Goal: Task Accomplishment & Management: Complete application form

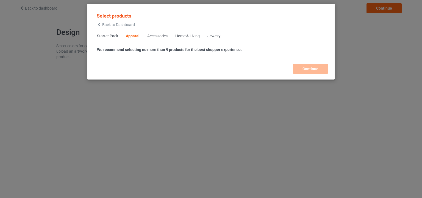
scroll to position [204, 0]
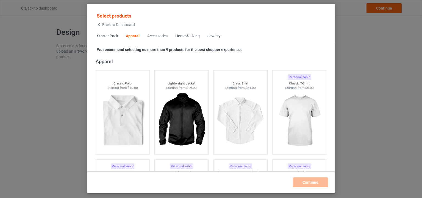
click at [356, 90] on div "Select products Back to Dashboard Starter Pack Apparel Accessories Home & Livin…" at bounding box center [211, 99] width 422 height 198
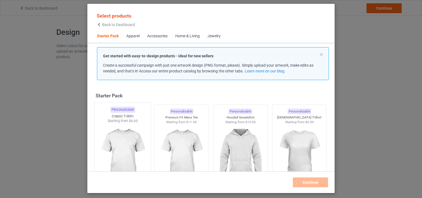
click at [128, 132] on img at bounding box center [123, 156] width 52 height 65
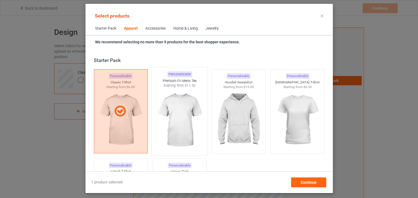
click at [184, 110] on img at bounding box center [180, 120] width 52 height 65
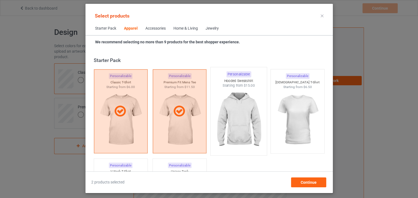
click at [249, 110] on img at bounding box center [239, 120] width 52 height 65
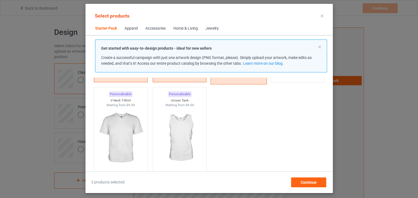
scroll to position [110, 0]
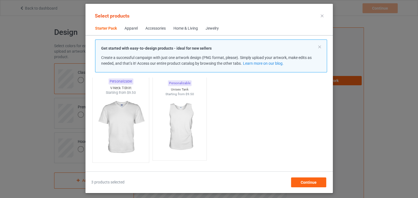
click at [125, 119] on img at bounding box center [121, 127] width 52 height 65
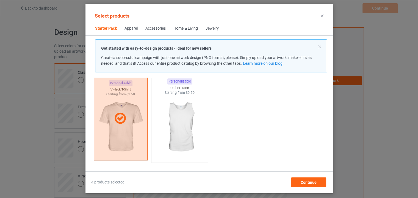
click at [170, 119] on img at bounding box center [180, 127] width 52 height 65
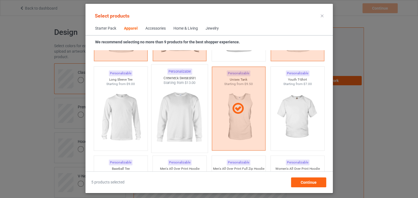
scroll to position [385, 0]
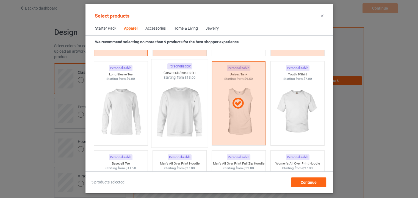
click at [181, 103] on img at bounding box center [180, 112] width 52 height 65
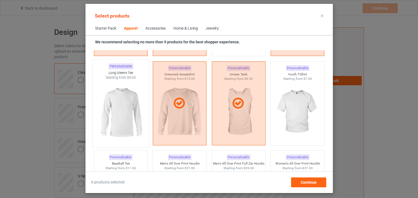
click at [120, 105] on img at bounding box center [121, 112] width 52 height 65
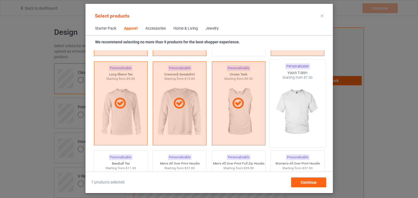
click at [287, 106] on img at bounding box center [298, 112] width 52 height 65
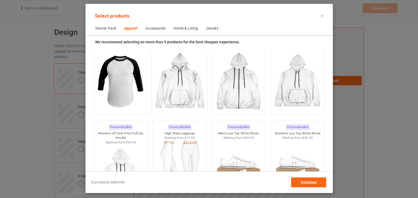
scroll to position [495, 0]
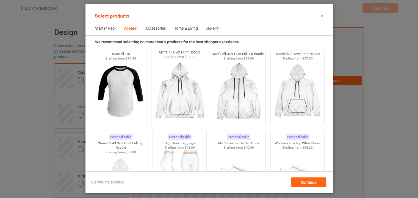
click at [179, 101] on img at bounding box center [180, 92] width 52 height 65
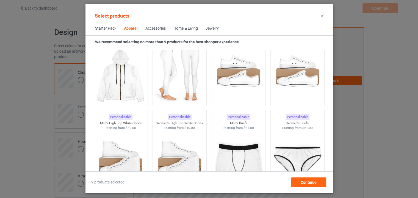
scroll to position [605, 0]
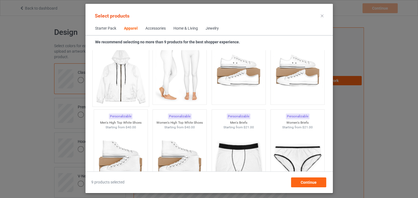
click at [129, 93] on img at bounding box center [121, 76] width 52 height 65
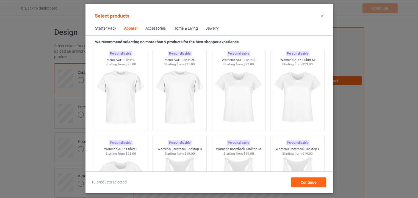
scroll to position [934, 0]
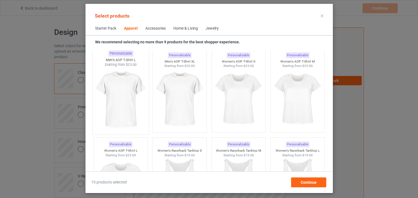
click at [124, 98] on img at bounding box center [121, 99] width 52 height 65
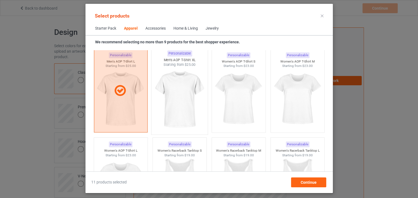
click at [196, 100] on img at bounding box center [180, 99] width 52 height 65
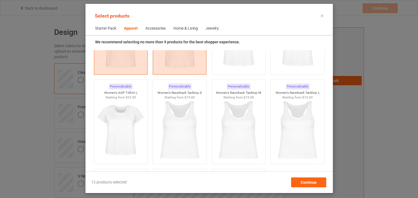
scroll to position [962, 0]
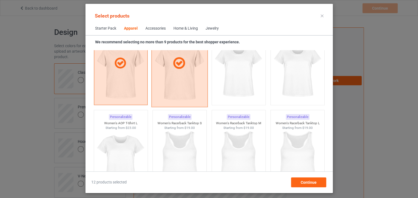
click at [181, 87] on div at bounding box center [179, 63] width 56 height 88
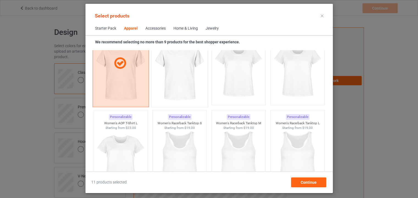
click at [137, 85] on div at bounding box center [120, 63] width 56 height 88
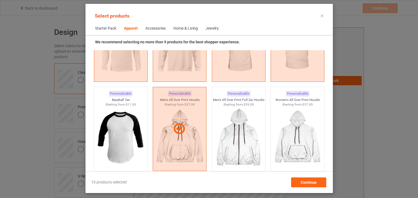
scroll to position [440, 0]
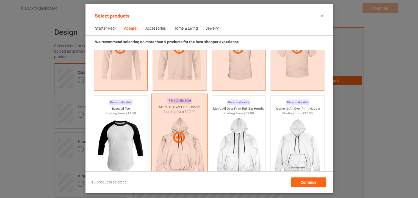
click at [178, 119] on div at bounding box center [179, 138] width 56 height 88
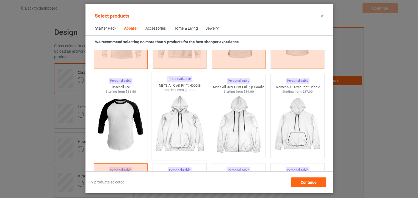
scroll to position [550, 0]
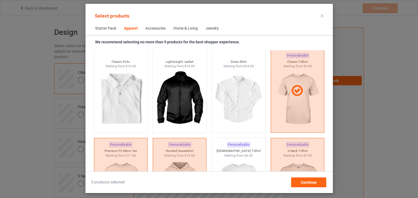
scroll to position [220, 0]
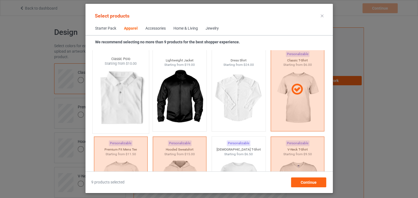
click at [133, 98] on img at bounding box center [121, 98] width 52 height 65
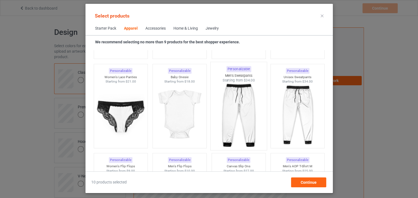
scroll to position [742, 0]
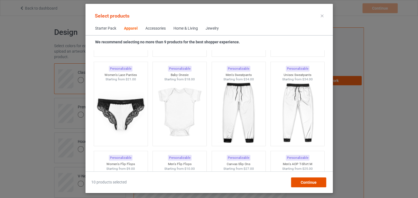
click at [321, 180] on div "Continue" at bounding box center [308, 183] width 35 height 10
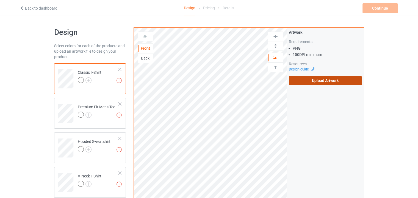
click at [307, 82] on label "Upload Artwork" at bounding box center [325, 80] width 73 height 9
click at [0, 0] on input "Upload Artwork" at bounding box center [0, 0] width 0 height 0
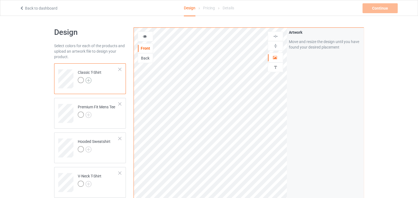
click at [89, 78] on img at bounding box center [88, 80] width 6 height 6
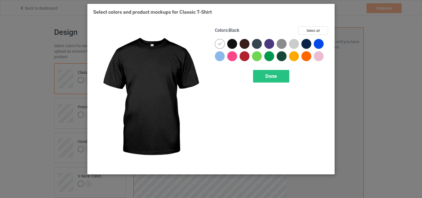
click at [231, 46] on div at bounding box center [232, 44] width 10 height 10
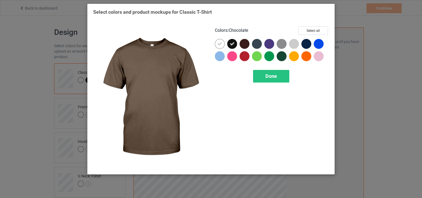
click at [245, 45] on div at bounding box center [245, 44] width 10 height 10
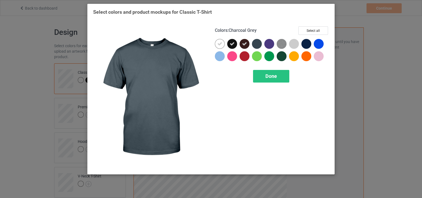
click at [255, 45] on div at bounding box center [257, 44] width 10 height 10
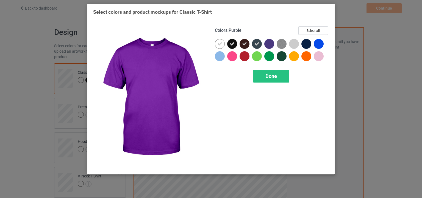
click at [270, 44] on div at bounding box center [269, 44] width 10 height 10
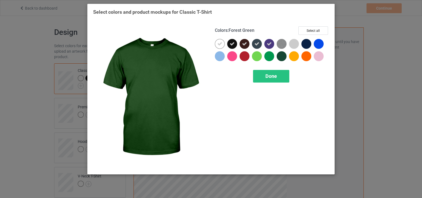
click at [282, 54] on div at bounding box center [282, 56] width 10 height 10
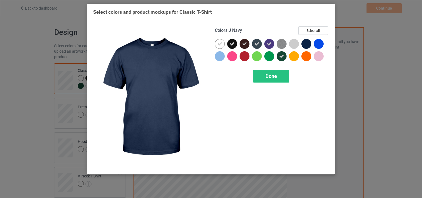
click at [308, 42] on div at bounding box center [306, 44] width 10 height 10
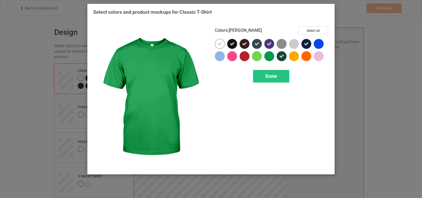
click at [268, 55] on div at bounding box center [269, 56] width 10 height 10
click at [272, 76] on span "Done" at bounding box center [271, 76] width 12 height 6
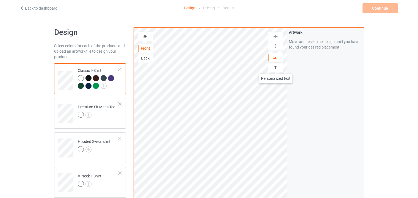
click at [276, 68] on img at bounding box center [275, 67] width 5 height 5
click at [276, 67] on img at bounding box center [275, 67] width 5 height 5
click at [324, 42] on div "Add text" at bounding box center [325, 42] width 73 height 10
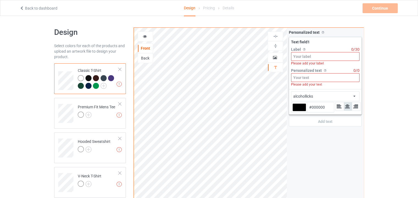
click at [314, 56] on input at bounding box center [325, 56] width 68 height 9
click at [311, 57] on input at bounding box center [325, 56] width 68 height 9
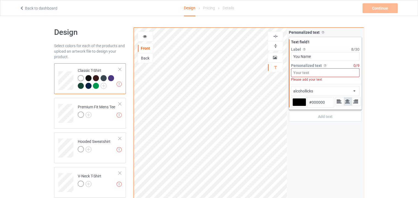
type input "You Name"
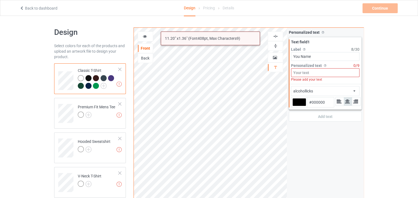
click at [308, 72] on input at bounding box center [325, 72] width 68 height 9
paste input "You Name"
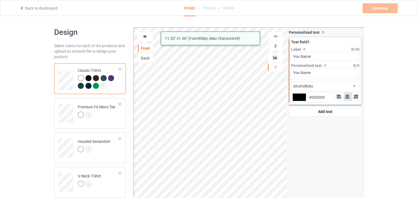
type input "You Name"
click at [316, 84] on div "alcohollicks african airstream aladdin alcohollicks [PERSON_NAME] almontesnow a…" at bounding box center [325, 86] width 68 height 10
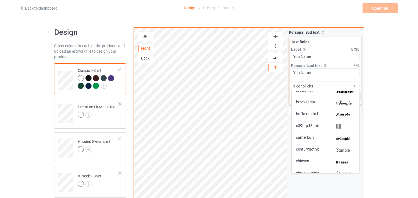
scroll to position [264, 0]
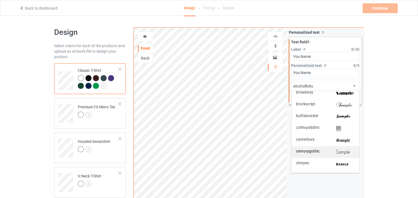
click at [328, 151] on div "centurygothic" at bounding box center [325, 152] width 59 height 6
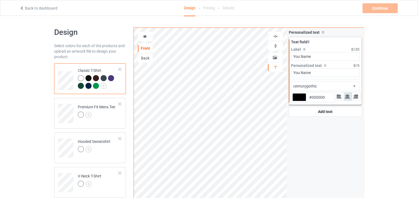
click at [302, 97] on div at bounding box center [299, 97] width 14 height 8
click at [302, 101] on input "#000000" at bounding box center [299, 104] width 14 height 7
click at [292, 108] on div "Add text" at bounding box center [325, 112] width 73 height 10
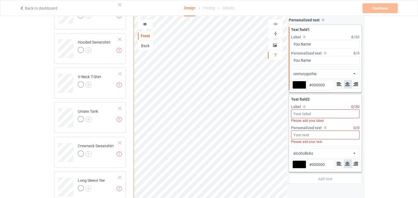
scroll to position [82, 0]
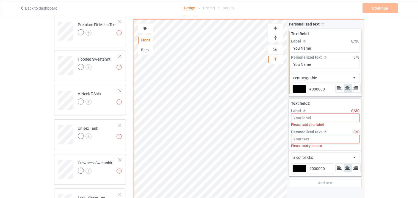
click at [302, 87] on div at bounding box center [299, 89] width 14 height 8
click at [302, 93] on input "#000000" at bounding box center [299, 96] width 14 height 7
type input "#f8f7f7"
type input "#F8F7F7"
click at [386, 132] on div "Design Select colors for each of the products and upload an artwork file to des…" at bounding box center [209, 146] width 418 height 427
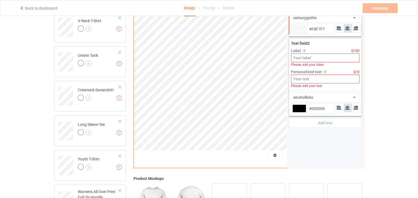
scroll to position [137, 0]
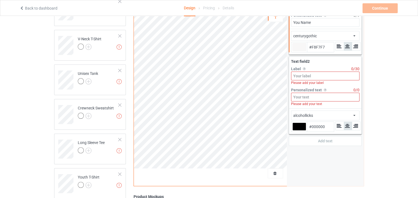
click at [326, 61] on div "Text field 2" at bounding box center [325, 61] width 68 height 5
type input "#f8f7f7"
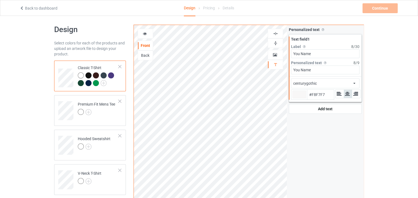
scroll to position [0, 0]
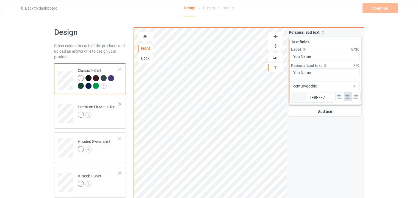
type input "#f8f7f7"
click at [87, 114] on img at bounding box center [88, 115] width 6 height 6
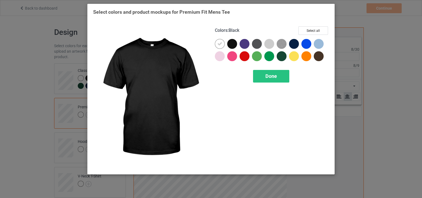
click at [231, 45] on div at bounding box center [232, 44] width 10 height 10
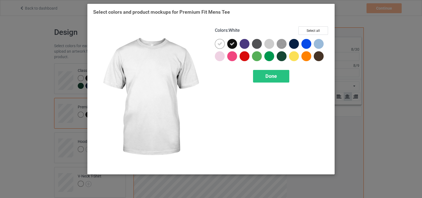
click at [221, 44] on icon at bounding box center [219, 43] width 5 height 5
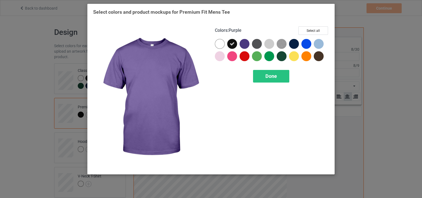
click at [243, 44] on div at bounding box center [245, 44] width 10 height 10
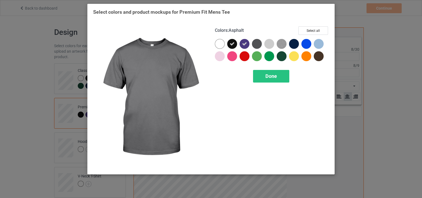
click at [256, 44] on div at bounding box center [257, 44] width 10 height 10
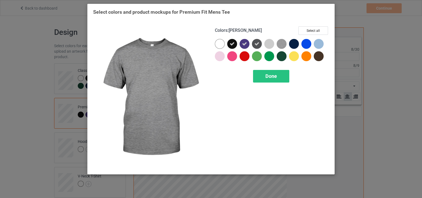
click at [281, 44] on img at bounding box center [282, 44] width 10 height 10
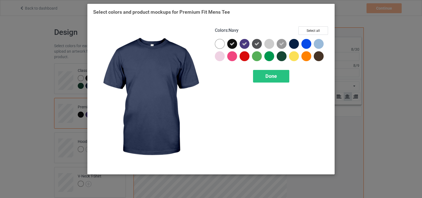
click at [296, 42] on div at bounding box center [294, 44] width 10 height 10
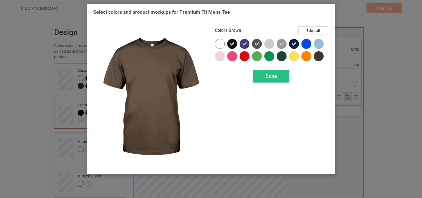
click at [317, 56] on div at bounding box center [319, 56] width 10 height 10
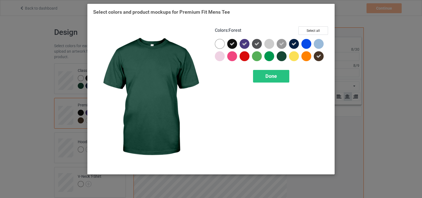
click at [284, 56] on div at bounding box center [282, 56] width 10 height 10
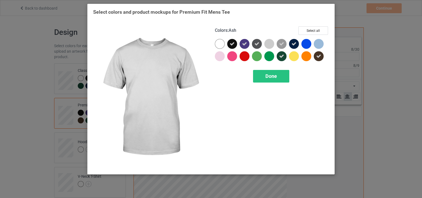
click at [269, 46] on div at bounding box center [269, 44] width 10 height 10
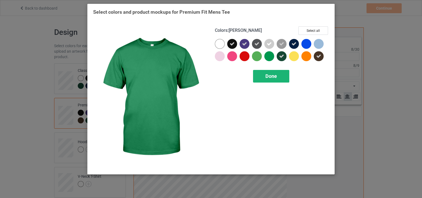
click at [276, 74] on span "Done" at bounding box center [271, 76] width 12 height 6
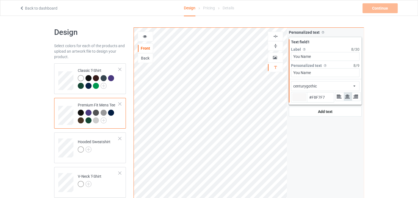
type input "#f8f7f7"
click at [86, 149] on img at bounding box center [88, 150] width 6 height 6
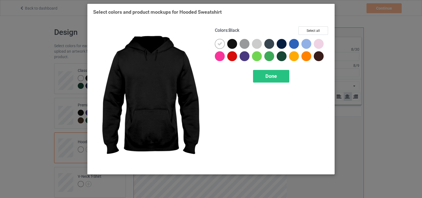
click at [232, 45] on div at bounding box center [232, 44] width 10 height 10
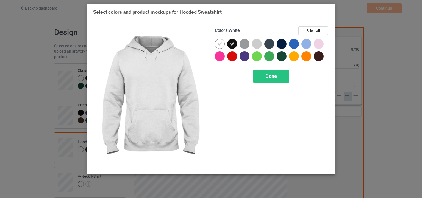
click at [222, 45] on icon at bounding box center [219, 43] width 5 height 5
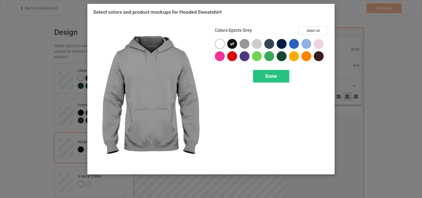
click at [244, 45] on div at bounding box center [245, 44] width 10 height 10
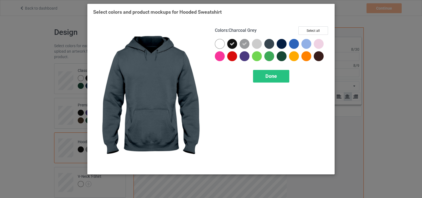
click at [268, 45] on div at bounding box center [269, 44] width 10 height 10
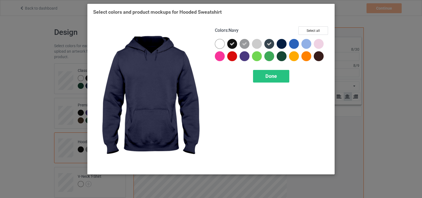
click at [284, 45] on div at bounding box center [282, 44] width 10 height 10
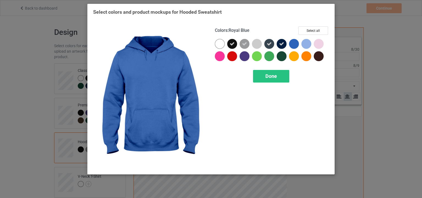
click at [292, 45] on div at bounding box center [294, 44] width 10 height 10
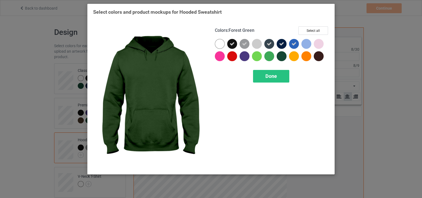
click at [281, 57] on div at bounding box center [282, 56] width 10 height 10
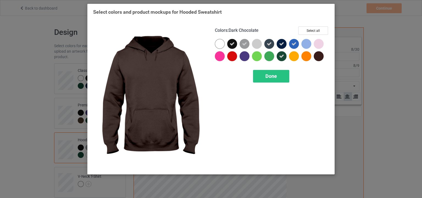
click at [316, 57] on div at bounding box center [319, 56] width 10 height 10
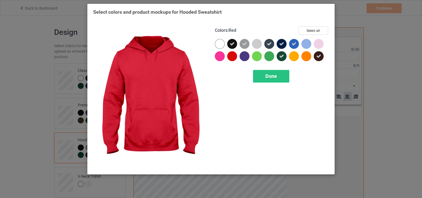
click at [238, 55] on div at bounding box center [233, 57] width 12 height 12
click at [237, 55] on div at bounding box center [232, 56] width 10 height 10
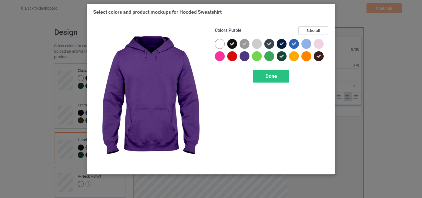
click at [242, 55] on div at bounding box center [245, 56] width 10 height 10
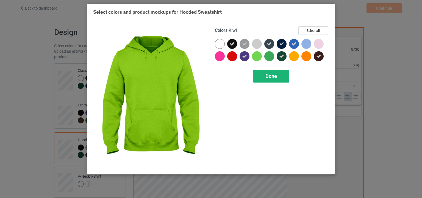
click at [276, 79] on span "Done" at bounding box center [271, 76] width 12 height 6
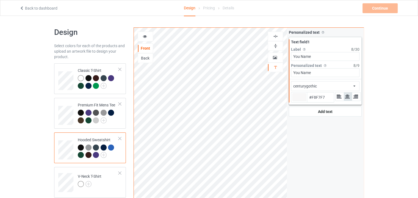
type input "#f8f7f7"
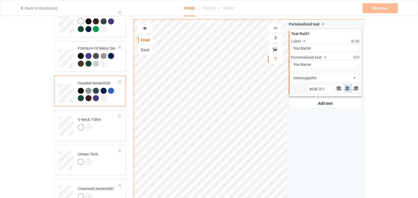
scroll to position [82, 0]
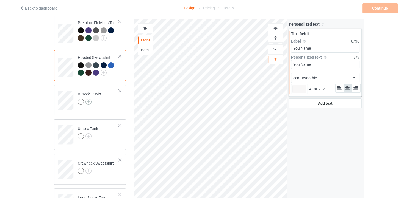
click at [86, 100] on img at bounding box center [88, 102] width 6 height 6
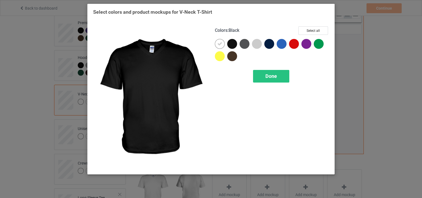
click at [232, 45] on div at bounding box center [232, 44] width 10 height 10
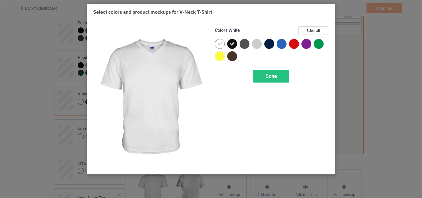
click at [220, 44] on icon at bounding box center [219, 43] width 5 height 5
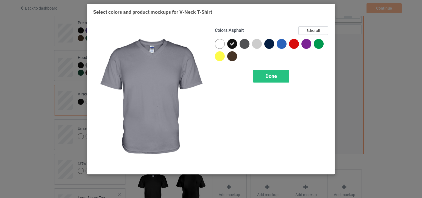
click at [242, 45] on div at bounding box center [245, 44] width 10 height 10
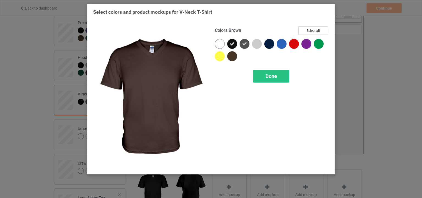
click at [235, 55] on div at bounding box center [232, 56] width 10 height 10
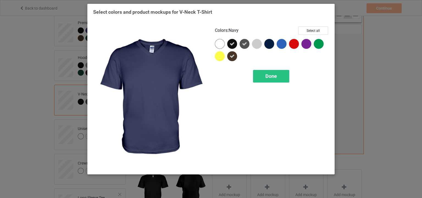
click at [270, 43] on div at bounding box center [269, 44] width 10 height 10
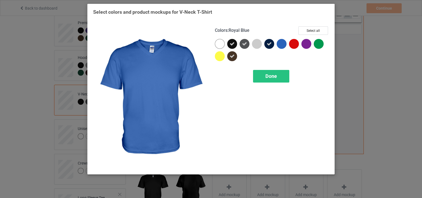
click at [280, 44] on div at bounding box center [282, 44] width 10 height 10
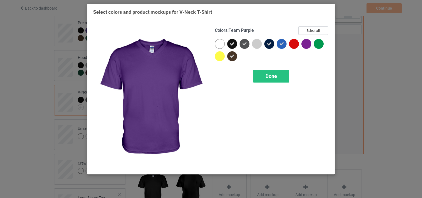
click at [306, 43] on div at bounding box center [306, 44] width 10 height 10
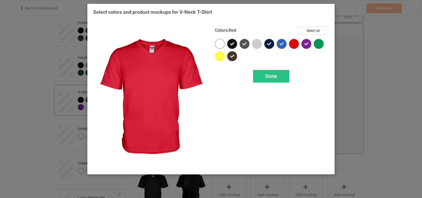
click at [295, 43] on div at bounding box center [294, 44] width 10 height 10
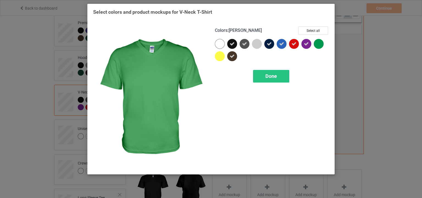
click at [322, 43] on div at bounding box center [319, 44] width 10 height 10
click at [322, 44] on div at bounding box center [319, 44] width 10 height 10
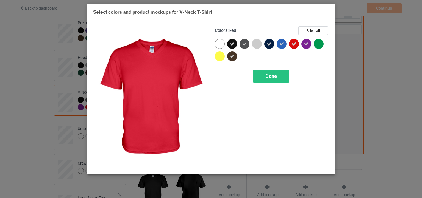
click at [291, 45] on div at bounding box center [294, 44] width 10 height 10
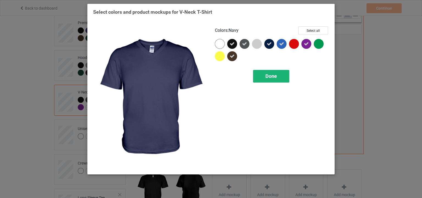
click at [269, 74] on span "Done" at bounding box center [271, 76] width 12 height 6
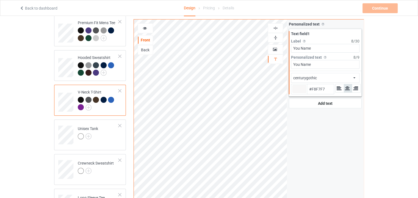
type input "#f8f7f7"
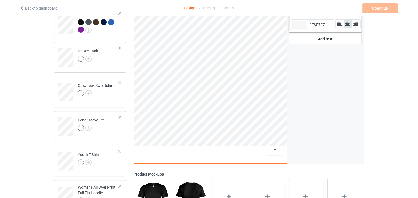
scroll to position [165, 0]
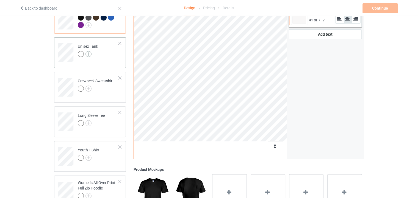
click at [88, 54] on img at bounding box center [88, 54] width 6 height 6
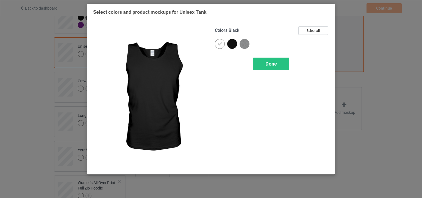
click at [231, 45] on div at bounding box center [232, 44] width 10 height 10
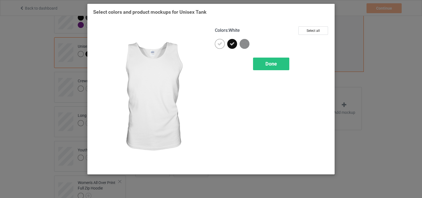
click at [221, 44] on icon at bounding box center [219, 43] width 5 height 5
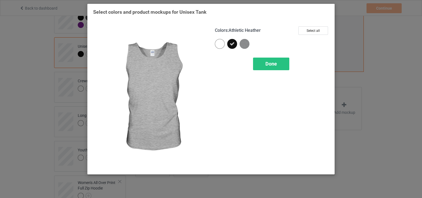
click at [243, 43] on img at bounding box center [245, 44] width 10 height 10
click at [268, 61] on span "Done" at bounding box center [271, 64] width 12 height 6
type input "#f8f7f7"
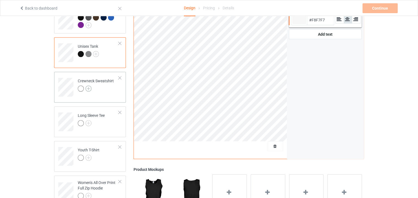
click at [89, 87] on img at bounding box center [88, 89] width 6 height 6
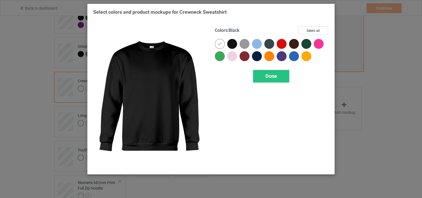
click at [229, 43] on div at bounding box center [232, 44] width 10 height 10
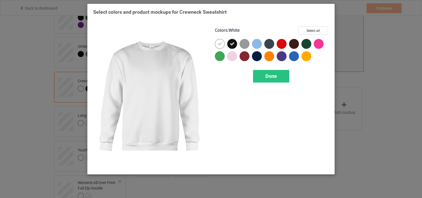
click at [220, 42] on icon at bounding box center [219, 43] width 5 height 5
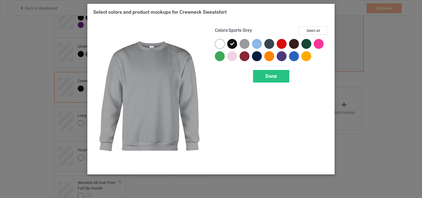
click at [246, 45] on div at bounding box center [245, 44] width 10 height 10
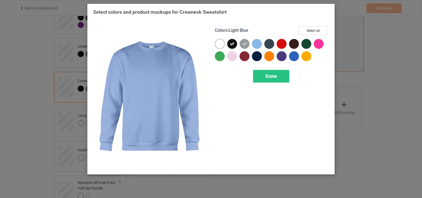
click at [259, 45] on div at bounding box center [257, 44] width 10 height 10
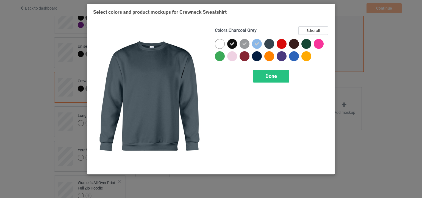
click at [272, 43] on div at bounding box center [269, 44] width 10 height 10
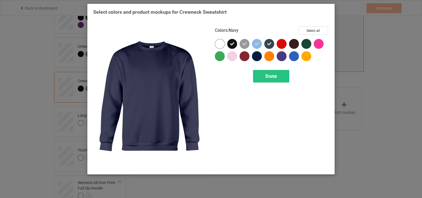
click at [255, 56] on div at bounding box center [257, 56] width 10 height 10
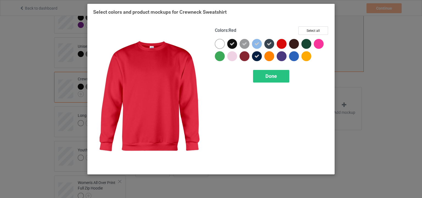
click at [282, 45] on div at bounding box center [282, 44] width 10 height 10
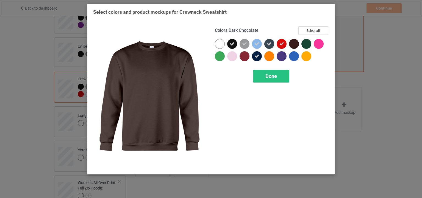
drag, startPoint x: 293, startPoint y: 44, endPoint x: 301, endPoint y: 44, distance: 7.7
click at [293, 44] on div at bounding box center [294, 44] width 10 height 10
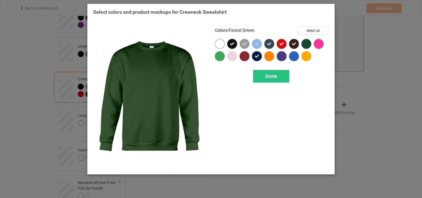
click at [305, 43] on div at bounding box center [306, 44] width 10 height 10
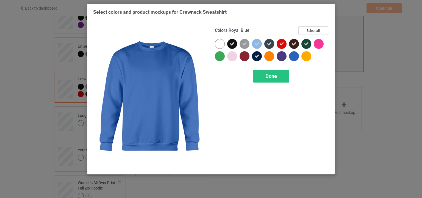
click at [292, 53] on div at bounding box center [294, 56] width 10 height 10
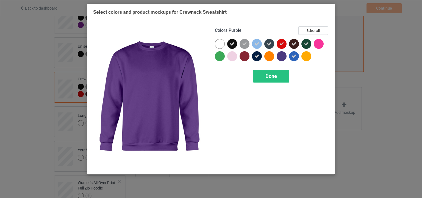
click at [282, 56] on div at bounding box center [282, 56] width 10 height 10
click at [278, 74] on div "Done" at bounding box center [271, 76] width 36 height 13
type input "#f8f7f7"
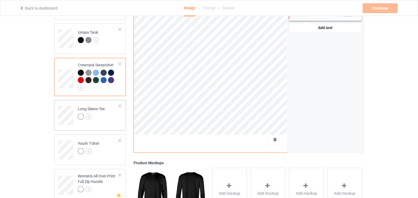
scroll to position [247, 0]
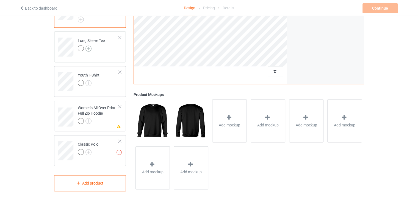
click at [90, 48] on img at bounding box center [88, 49] width 6 height 6
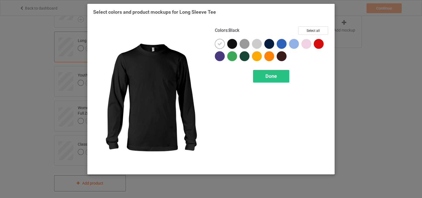
click at [232, 46] on div at bounding box center [232, 44] width 10 height 10
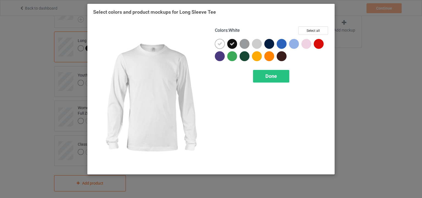
click at [219, 45] on icon at bounding box center [219, 43] width 5 height 5
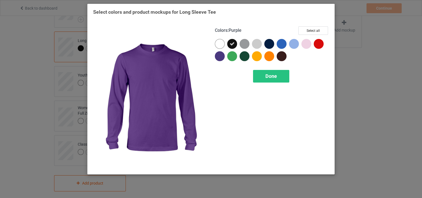
click at [223, 55] on div at bounding box center [220, 56] width 10 height 10
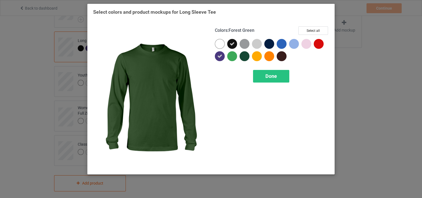
click at [242, 55] on div at bounding box center [245, 56] width 10 height 10
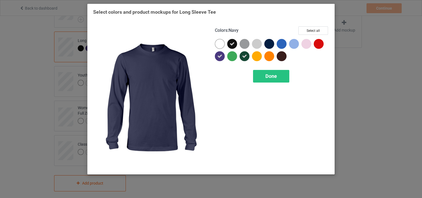
click at [271, 42] on div at bounding box center [269, 44] width 10 height 10
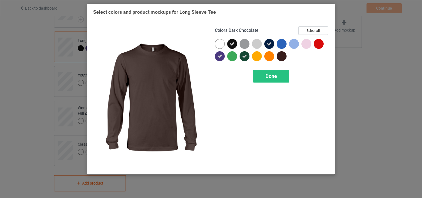
click at [281, 57] on div at bounding box center [282, 56] width 10 height 10
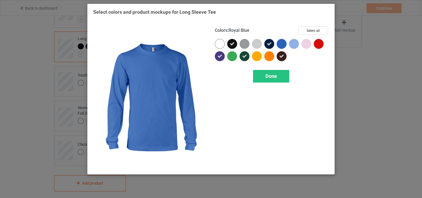
click at [278, 44] on div at bounding box center [282, 44] width 10 height 10
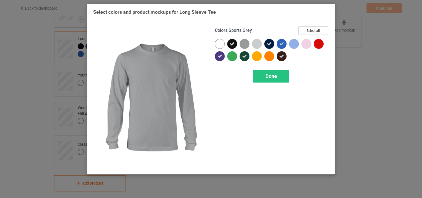
click at [247, 44] on div at bounding box center [245, 44] width 10 height 10
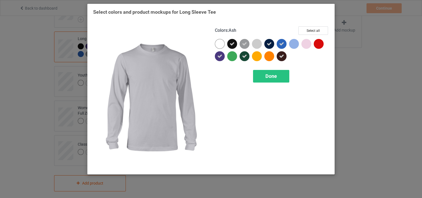
click at [256, 43] on div at bounding box center [257, 44] width 10 height 10
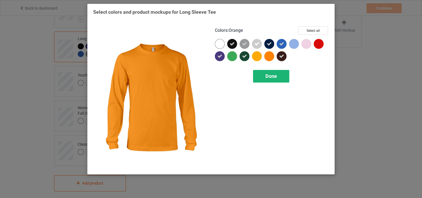
click at [275, 76] on span "Done" at bounding box center [271, 76] width 12 height 6
type input "#f8f7f7"
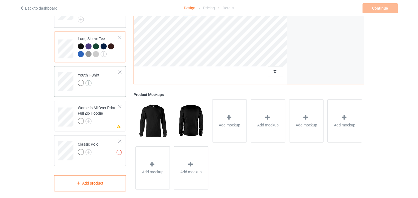
click at [89, 82] on img at bounding box center [88, 83] width 6 height 6
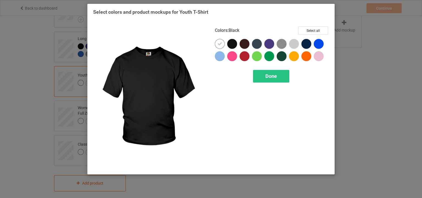
click at [230, 43] on div at bounding box center [232, 44] width 10 height 10
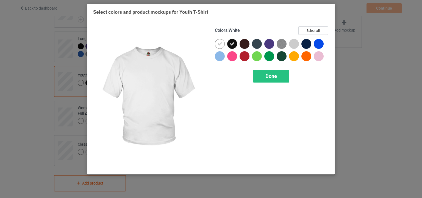
click at [223, 44] on div at bounding box center [220, 44] width 10 height 10
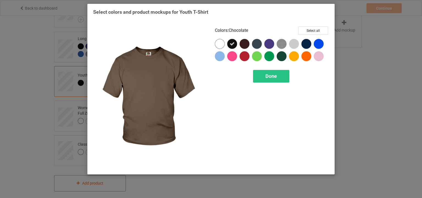
click at [245, 42] on div at bounding box center [245, 44] width 10 height 10
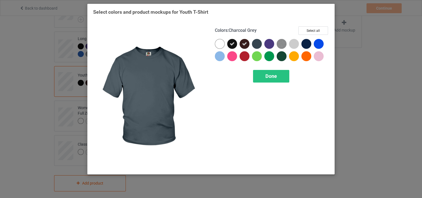
click at [256, 42] on div at bounding box center [257, 44] width 10 height 10
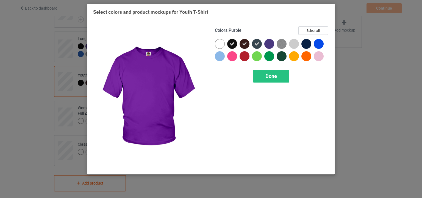
click at [269, 43] on div at bounding box center [269, 44] width 10 height 10
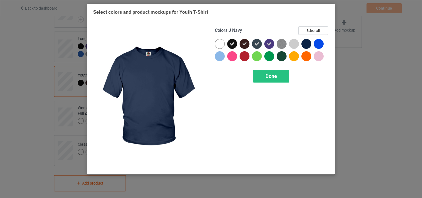
click at [302, 45] on div at bounding box center [306, 44] width 10 height 10
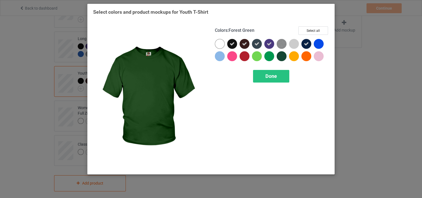
click at [279, 56] on div at bounding box center [282, 56] width 10 height 10
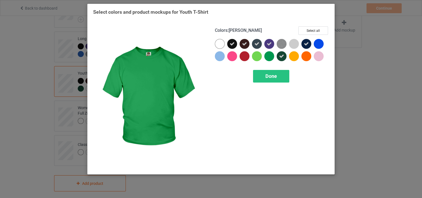
click at [268, 54] on div at bounding box center [269, 56] width 10 height 10
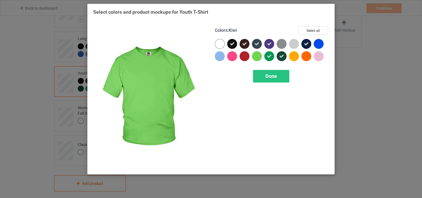
click at [266, 78] on span "Done" at bounding box center [271, 76] width 12 height 6
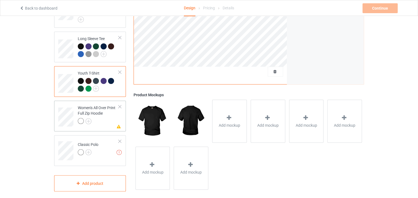
click at [119, 107] on div at bounding box center [120, 107] width 4 height 4
type input "#f8f7f7"
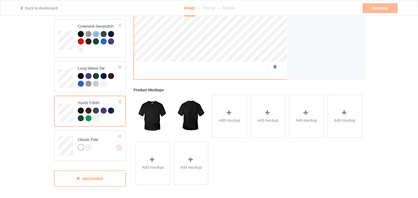
scroll to position [217, 0]
click at [86, 147] on img at bounding box center [88, 148] width 6 height 6
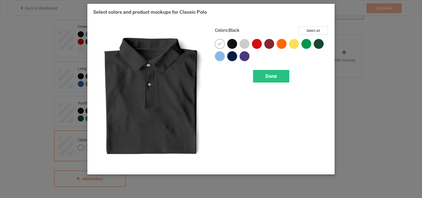
click at [233, 43] on div at bounding box center [232, 44] width 10 height 10
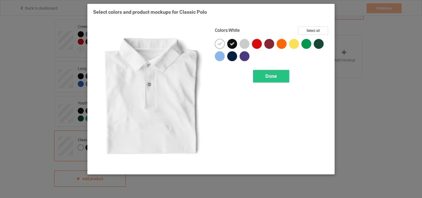
click at [220, 45] on icon at bounding box center [219, 43] width 5 height 5
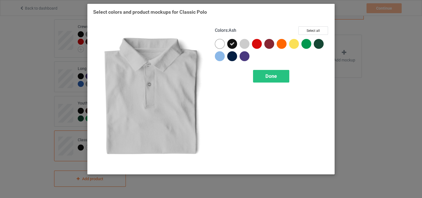
click at [244, 46] on div at bounding box center [245, 44] width 10 height 10
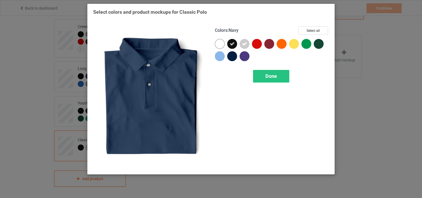
click at [232, 55] on div at bounding box center [232, 56] width 10 height 10
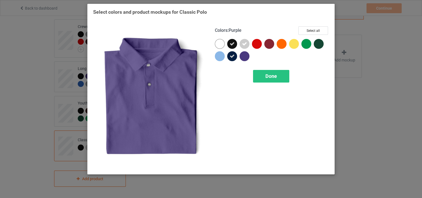
click at [245, 56] on div at bounding box center [245, 56] width 10 height 10
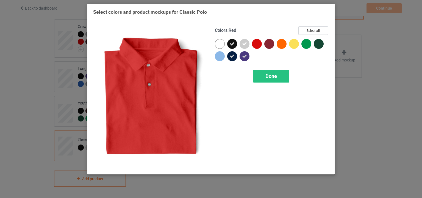
click at [261, 42] on div at bounding box center [257, 44] width 10 height 10
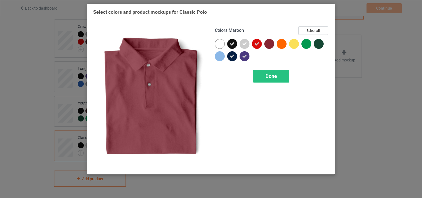
click at [268, 42] on div at bounding box center [269, 44] width 10 height 10
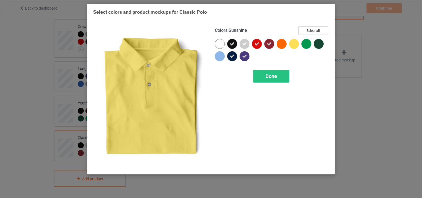
click at [303, 44] on div at bounding box center [306, 44] width 10 height 10
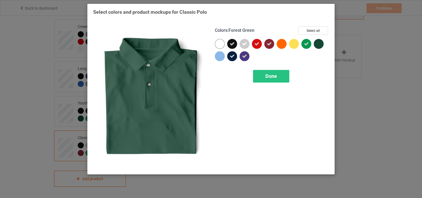
click at [316, 43] on div at bounding box center [319, 44] width 10 height 10
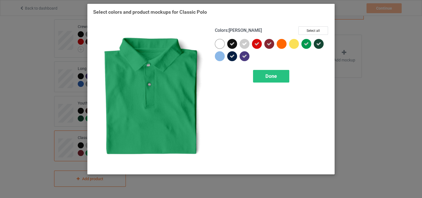
click at [275, 74] on span "Done" at bounding box center [271, 76] width 12 height 6
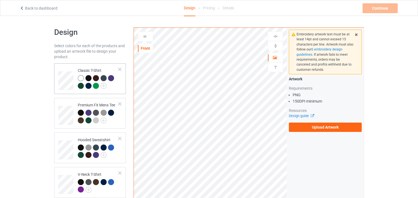
click at [112, 87] on div at bounding box center [98, 82] width 41 height 15
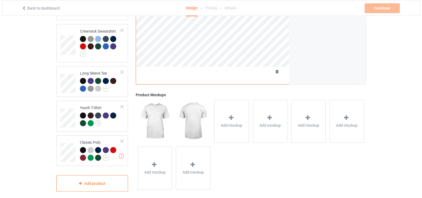
scroll to position [217, 0]
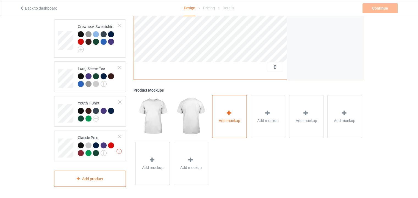
click at [230, 110] on icon at bounding box center [229, 113] width 7 height 6
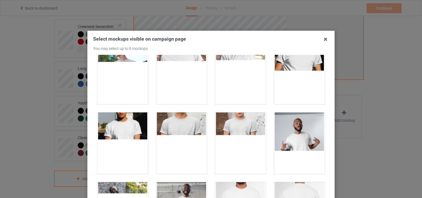
scroll to position [0, 0]
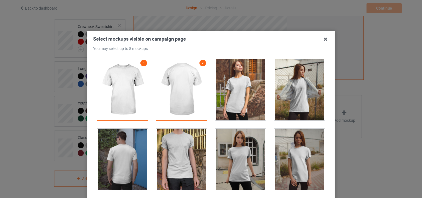
click at [128, 89] on div at bounding box center [122, 90] width 51 height 62
click at [187, 83] on div at bounding box center [181, 90] width 51 height 62
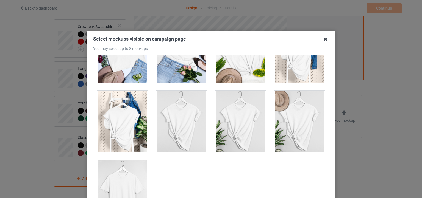
click at [322, 39] on icon at bounding box center [325, 39] width 9 height 9
type input "#f8f7f7"
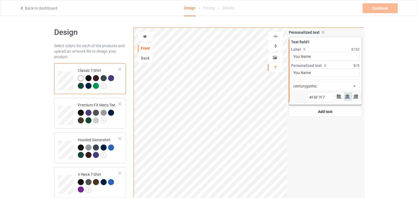
click at [143, 37] on icon at bounding box center [145, 36] width 5 height 4
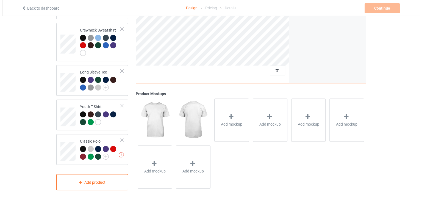
scroll to position [217, 0]
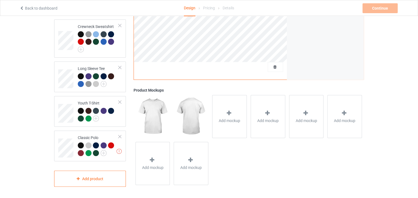
click at [181, 114] on img at bounding box center [191, 116] width 34 height 43
click at [143, 114] on img at bounding box center [152, 116] width 34 height 43
click at [231, 109] on div "Add mockup" at bounding box center [229, 116] width 35 height 43
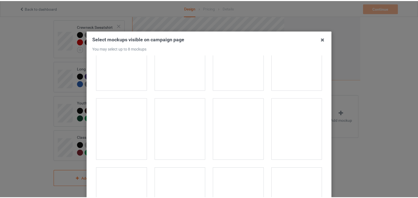
scroll to position [577, 0]
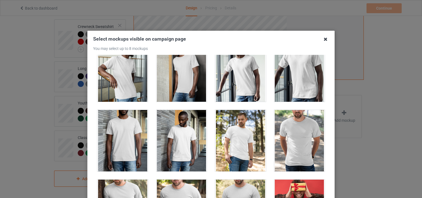
click at [324, 40] on icon at bounding box center [325, 39] width 9 height 9
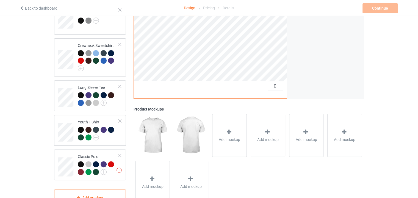
scroll to position [0, 0]
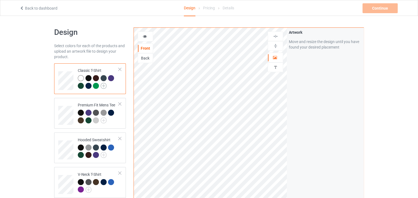
click at [103, 86] on img at bounding box center [104, 86] width 6 height 6
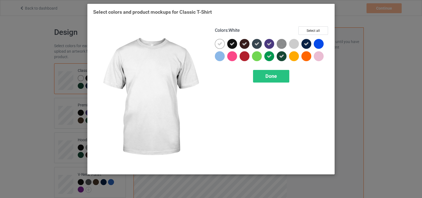
click at [223, 43] on div at bounding box center [220, 44] width 10 height 10
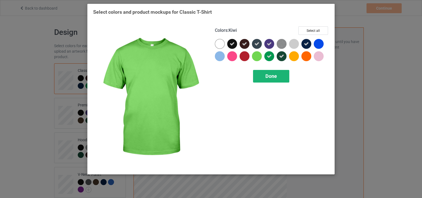
click at [279, 78] on div "Done" at bounding box center [271, 76] width 36 height 13
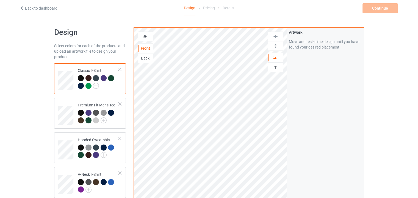
click at [105, 84] on div at bounding box center [98, 82] width 41 height 15
click at [94, 83] on img at bounding box center [96, 86] width 6 height 6
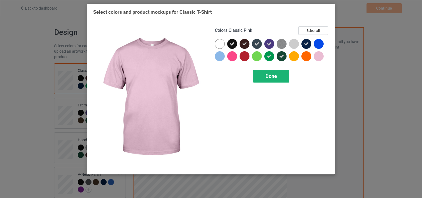
click at [278, 74] on div "Done" at bounding box center [271, 76] width 36 height 13
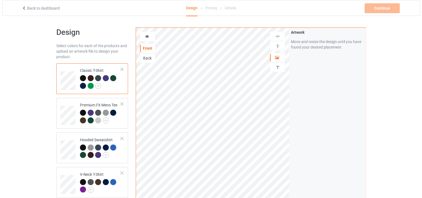
scroll to position [217, 0]
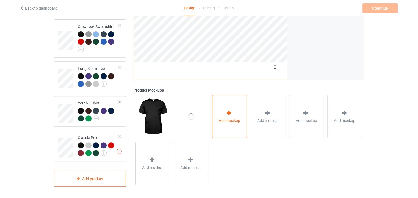
click at [231, 116] on div at bounding box center [230, 114] width 8 height 8
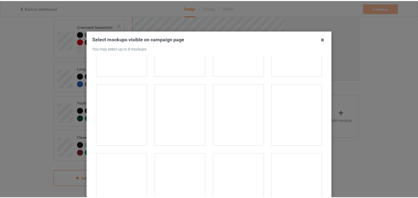
scroll to position [522, 0]
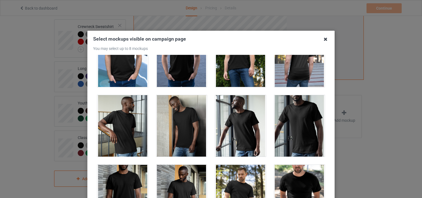
click at [324, 35] on icon at bounding box center [325, 39] width 9 height 9
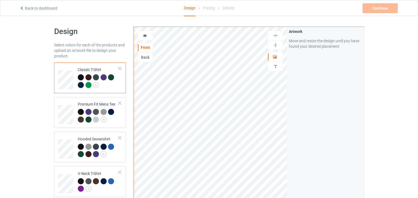
scroll to position [0, 0]
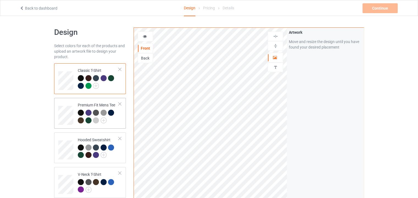
click at [110, 106] on div "Premium Fit Mens Tee" at bounding box center [98, 113] width 41 height 21
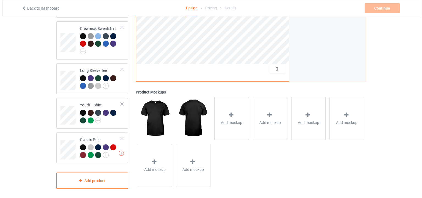
scroll to position [217, 0]
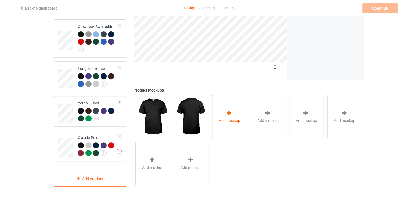
click at [225, 127] on div "Add mockup" at bounding box center [229, 116] width 35 height 43
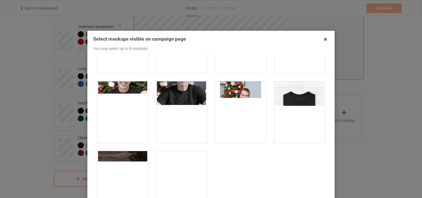
scroll to position [1723, 0]
